Goal: Information Seeking & Learning: Learn about a topic

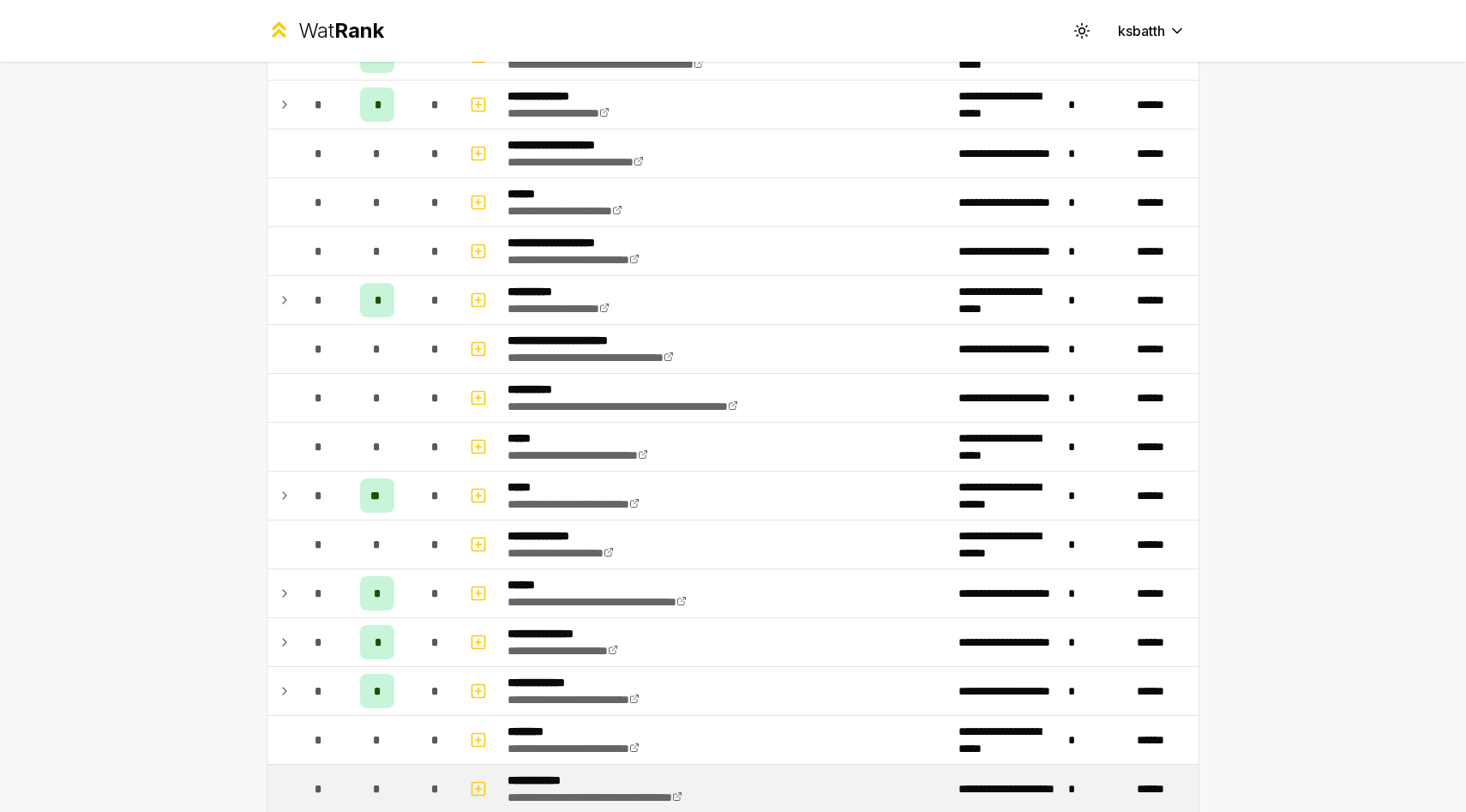
scroll to position [1419, 0]
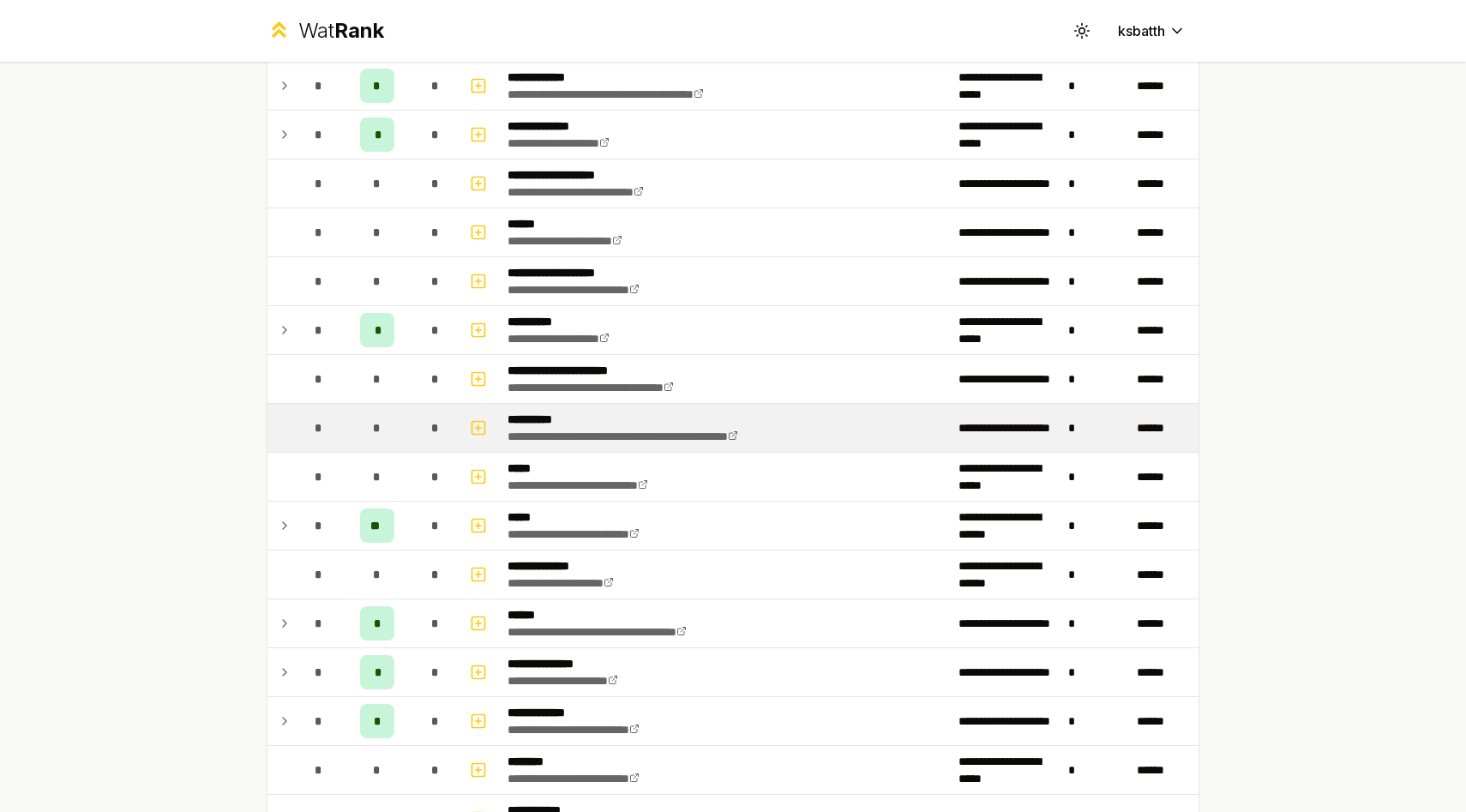
click at [417, 417] on td "*" at bounding box center [436, 428] width 48 height 48
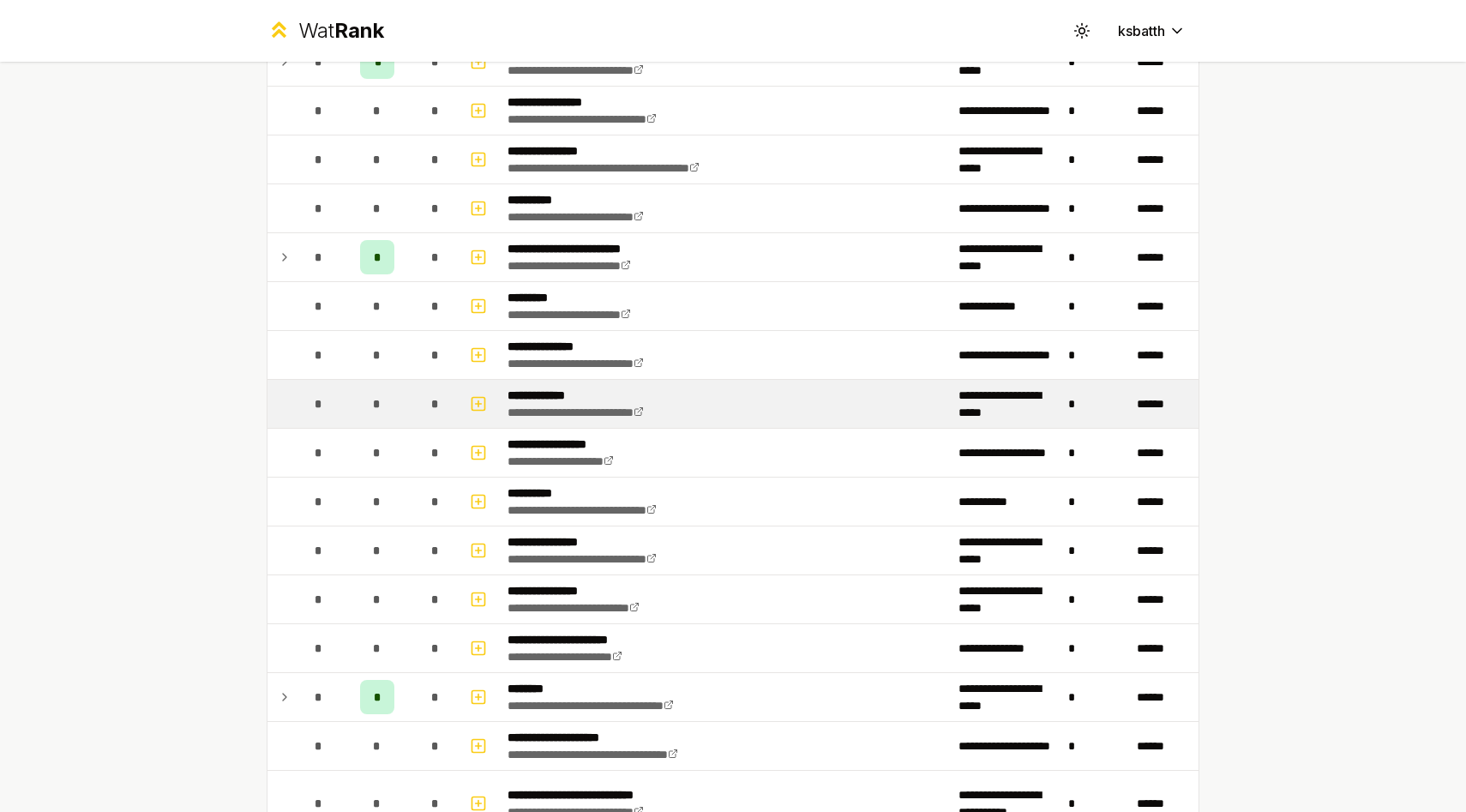
scroll to position [547, 0]
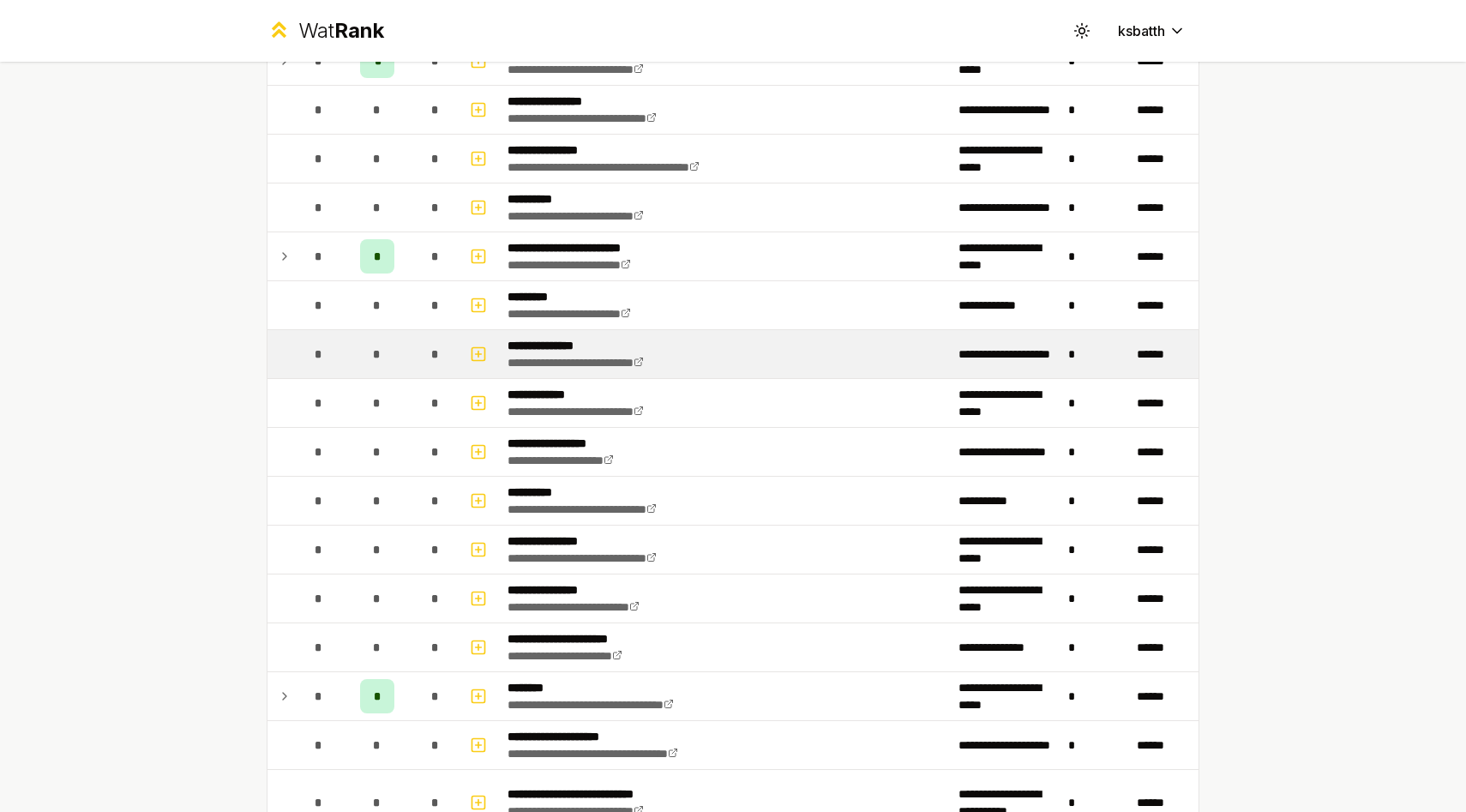
click at [429, 351] on div "*" at bounding box center [435, 353] width 34 height 34
click at [477, 351] on icon "button" at bounding box center [478, 354] width 18 height 20
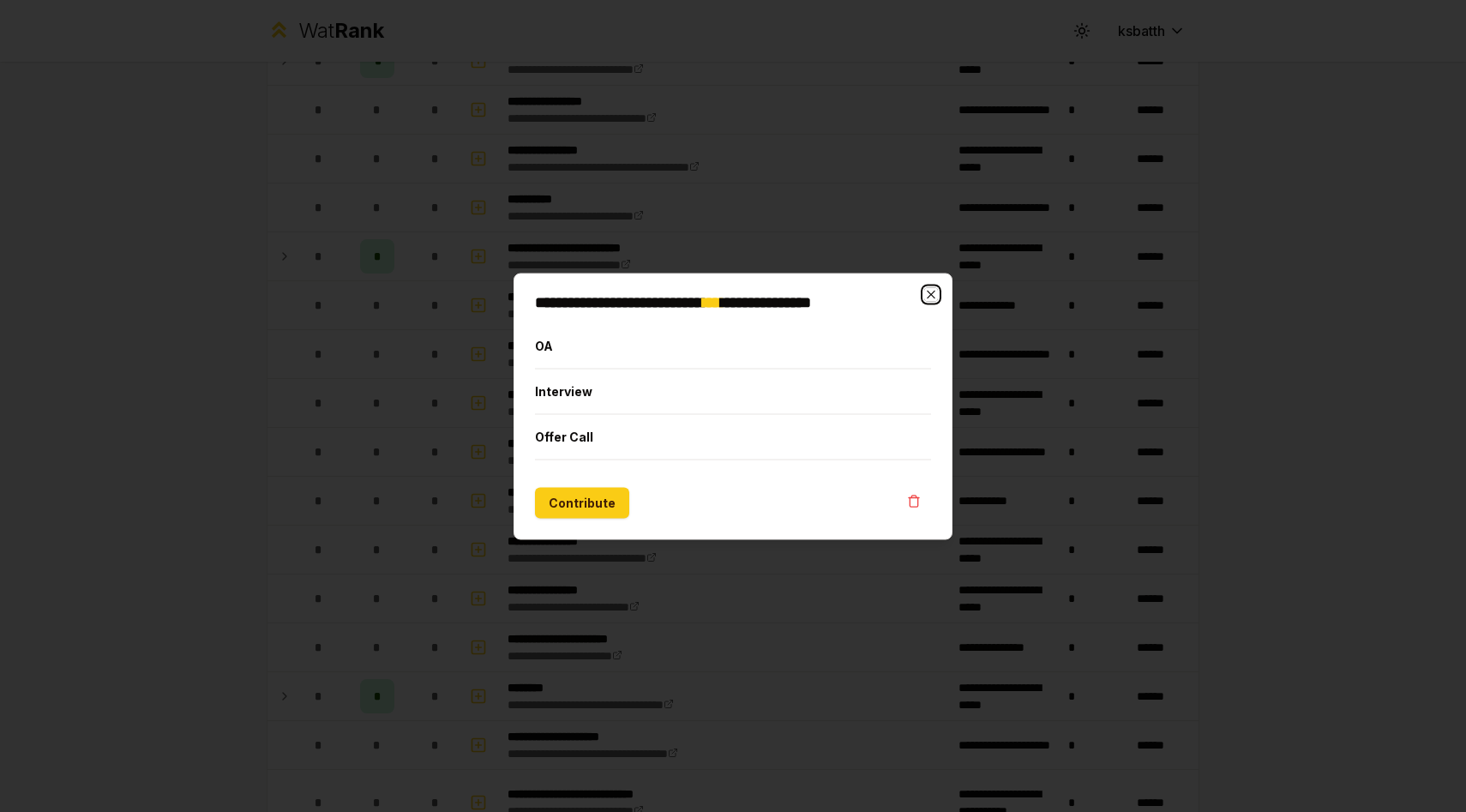
click at [933, 293] on icon "button" at bounding box center [930, 294] width 14 height 14
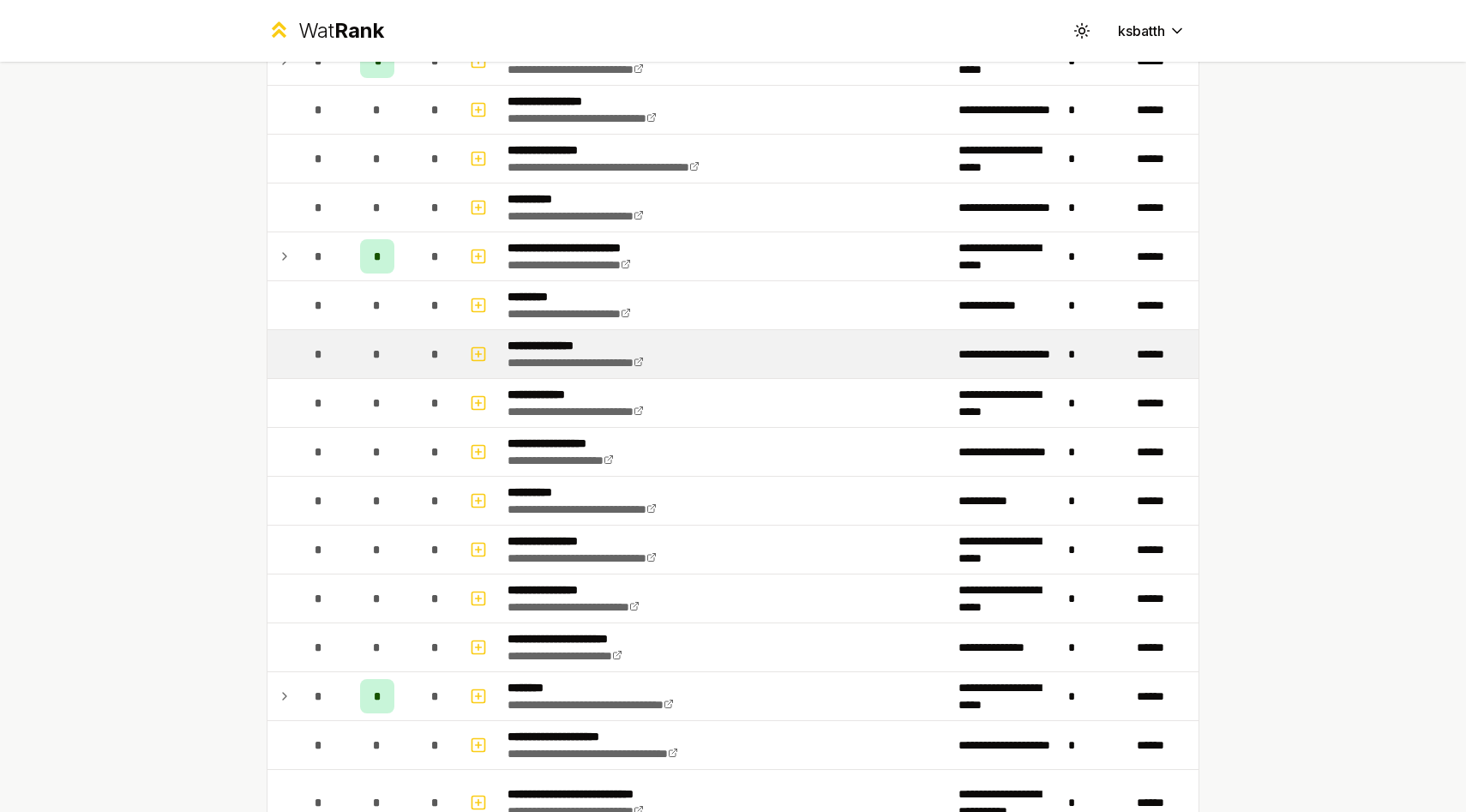
scroll to position [360, 0]
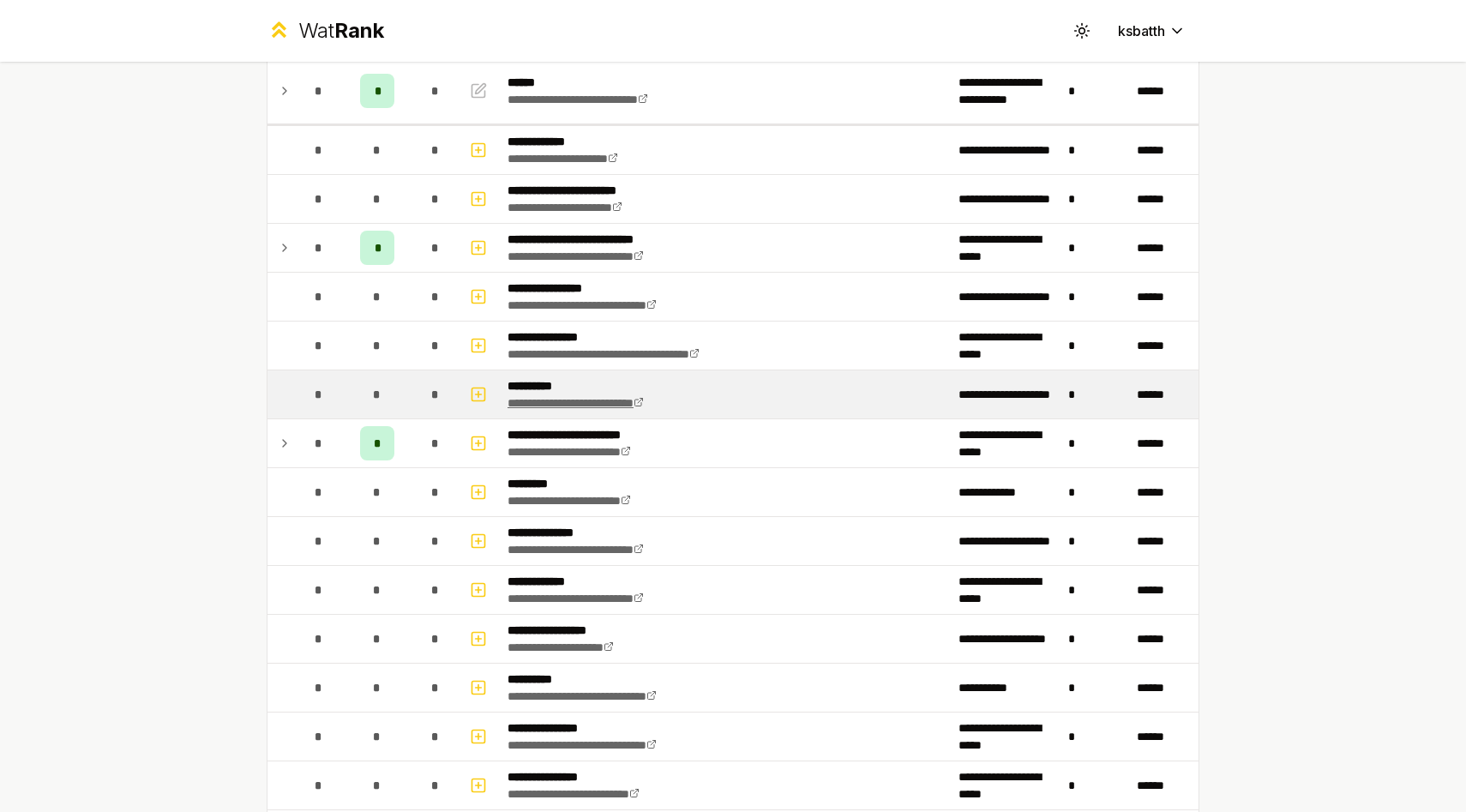
click at [571, 402] on link "**********" at bounding box center [575, 402] width 136 height 12
